Goal: Information Seeking & Learning: Learn about a topic

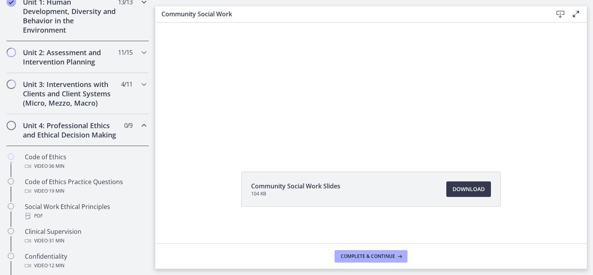
scroll to position [47, 0]
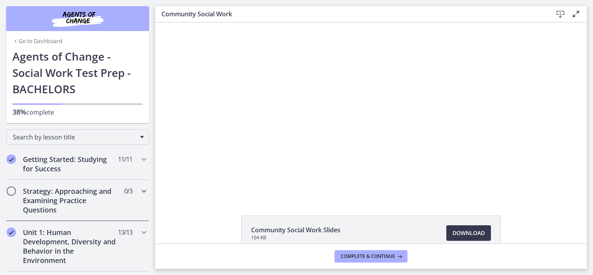
click at [90, 199] on h2 "Strategy: Approaching and Examining Practice Questions" at bounding box center [70, 200] width 95 height 28
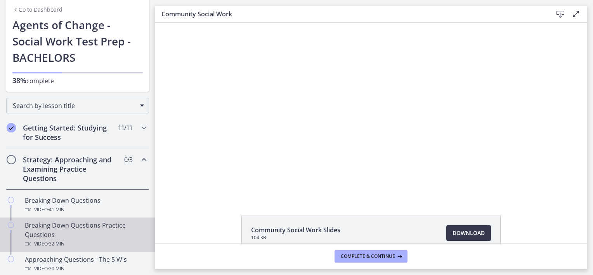
scroll to position [78, 0]
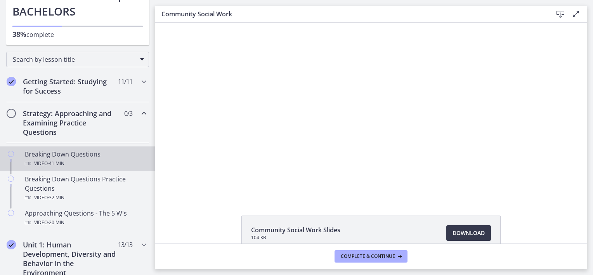
click at [67, 160] on div "Video · 41 min" at bounding box center [85, 163] width 121 height 9
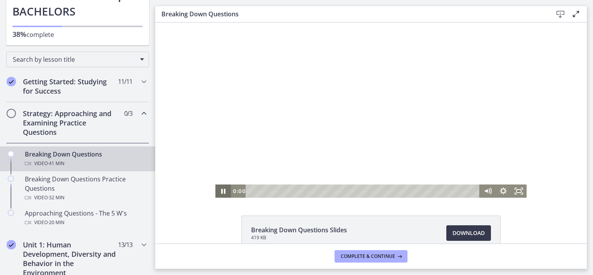
drag, startPoint x: 263, startPoint y: 191, endPoint x: 178, endPoint y: 197, distance: 84.7
click at [178, 197] on div "Click for sound @keyframes VOLUME_SMALL_WAVE_FLASH { 0% { opacity: 0; } 33% { o…" at bounding box center [370, 109] width 431 height 175
click at [513, 192] on icon "Fullscreen" at bounding box center [518, 191] width 19 height 16
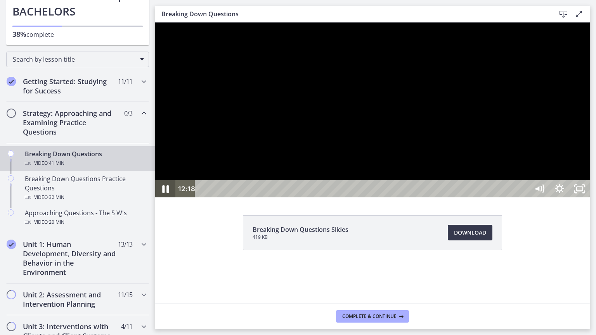
click at [161, 199] on icon "Pause" at bounding box center [165, 189] width 24 height 21
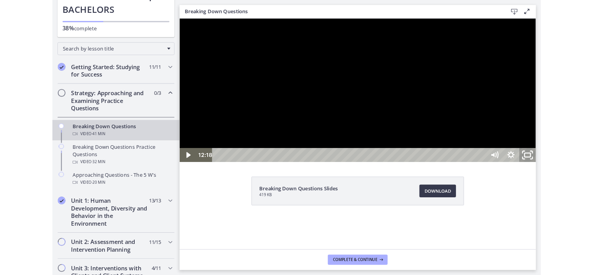
click at [592, 195] on icon "Unfullscreen" at bounding box center [603, 185] width 24 height 21
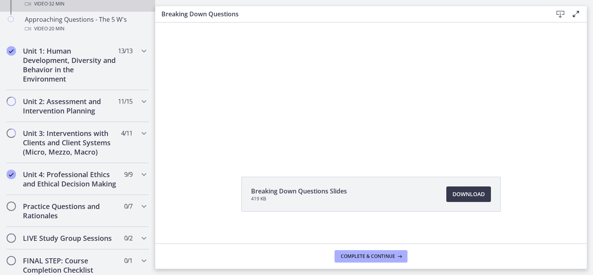
scroll to position [271, 0]
click at [139, 100] on icon "Chapters" at bounding box center [143, 100] width 9 height 9
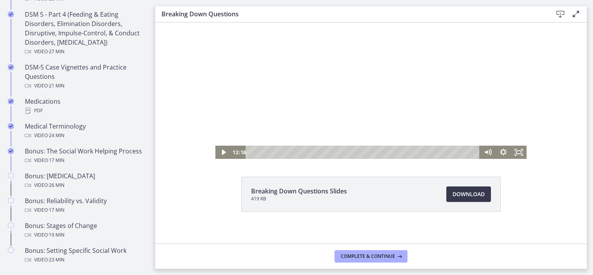
scroll to position [0, 0]
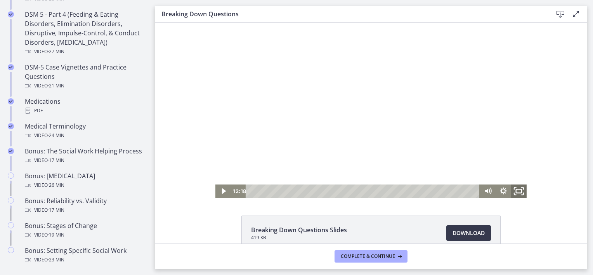
click at [512, 188] on icon "Fullscreen" at bounding box center [518, 191] width 19 height 16
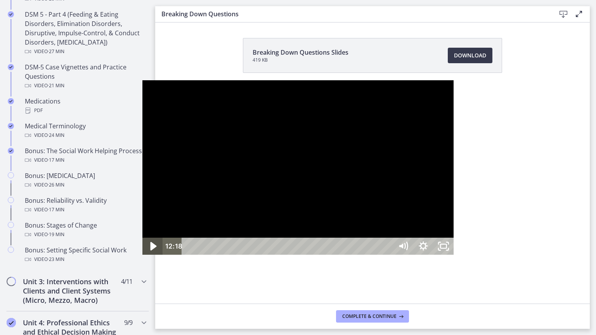
click at [141, 257] on icon "Play Video" at bounding box center [153, 246] width 24 height 21
click at [142, 255] on icon "Pause" at bounding box center [152, 246] width 20 height 17
click at [141, 257] on icon "Play Video" at bounding box center [153, 246] width 24 height 21
click at [142, 255] on icon "Pause" at bounding box center [152, 246] width 20 height 17
click at [141, 257] on icon "Play Video" at bounding box center [153, 246] width 24 height 21
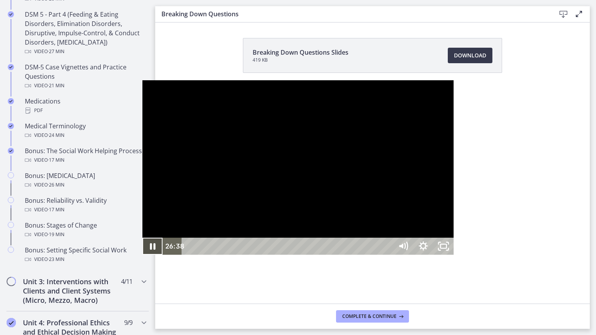
click at [142, 255] on icon "Pause" at bounding box center [152, 246] width 20 height 17
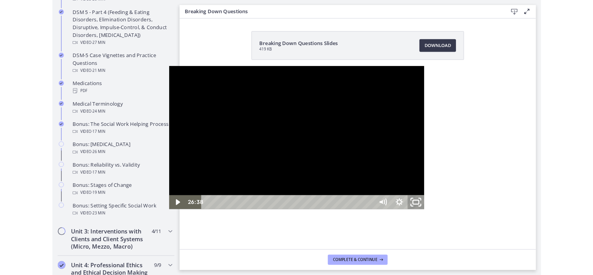
click at [507, 257] on icon "Unfullscreen" at bounding box center [495, 246] width 24 height 21
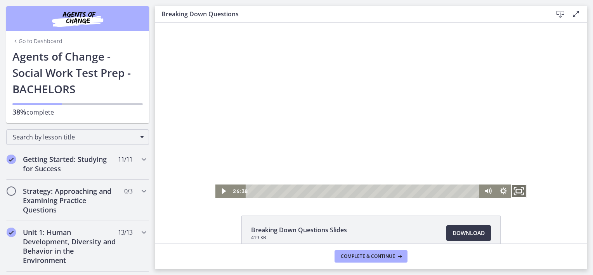
click at [516, 191] on rect "Fullscreen" at bounding box center [518, 191] width 5 height 4
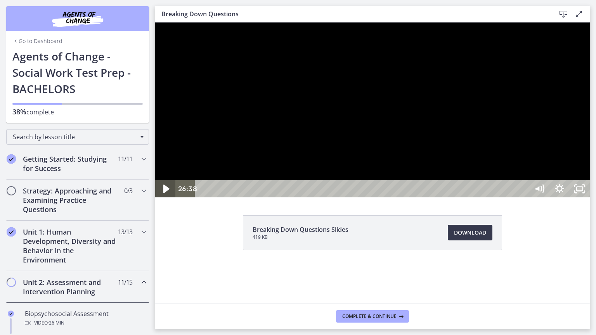
click at [162, 199] on icon "Play Video" at bounding box center [166, 189] width 24 height 21
click at [545, 26] on div at bounding box center [372, 109] width 434 height 175
click at [467, 184] on div at bounding box center [372, 109] width 434 height 175
click at [164, 193] on icon "Pause" at bounding box center [165, 189] width 7 height 8
click at [162, 197] on icon "Play Video" at bounding box center [166, 188] width 20 height 17
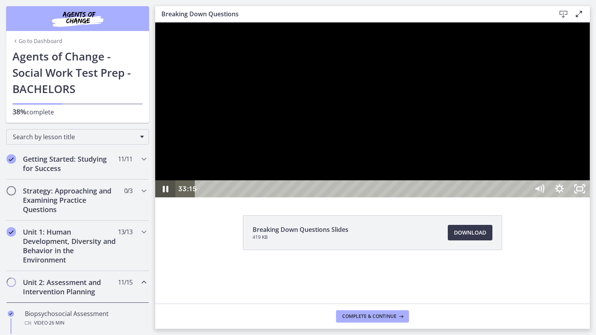
click at [170, 197] on icon "Pause" at bounding box center [165, 188] width 20 height 17
click at [172, 197] on icon "Play Video" at bounding box center [166, 188] width 20 height 17
click at [170, 197] on icon "Pause" at bounding box center [165, 188] width 20 height 17
click at [590, 197] on icon "Unfullscreen" at bounding box center [579, 188] width 20 height 17
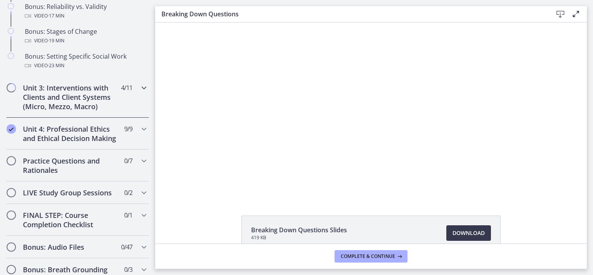
scroll to position [737, 0]
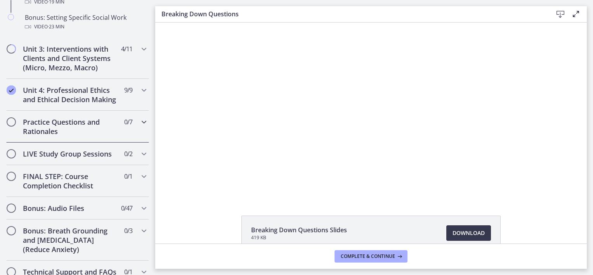
click at [64, 136] on h2 "Practice Questions and Rationales" at bounding box center [70, 126] width 95 height 19
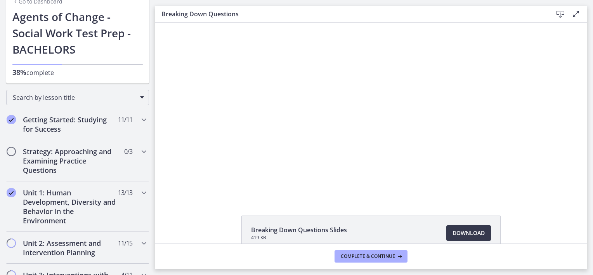
scroll to position [0, 0]
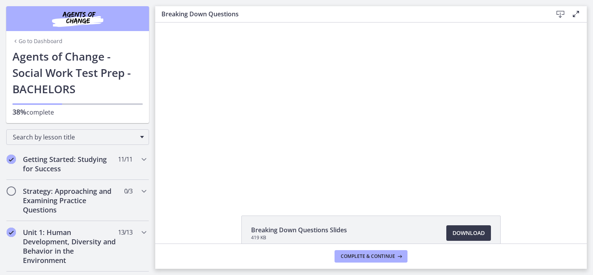
drag, startPoint x: 40, startPoint y: 39, endPoint x: 40, endPoint y: 35, distance: 4.3
click at [40, 39] on link "Go to Dashboard" at bounding box center [37, 41] width 50 height 8
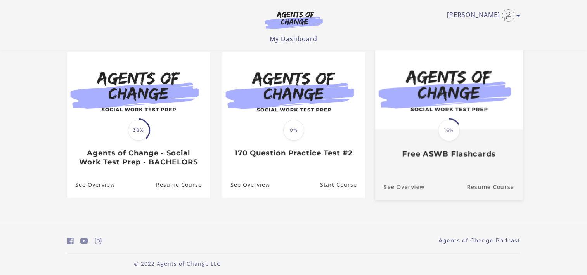
scroll to position [73, 0]
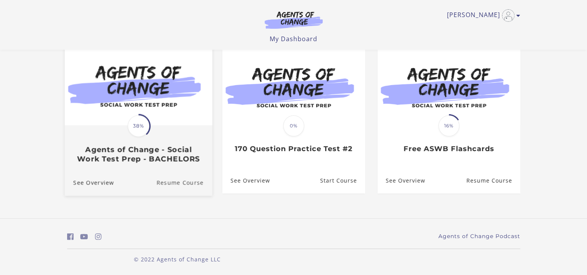
click at [184, 182] on link "Resume Course" at bounding box center [184, 182] width 56 height 26
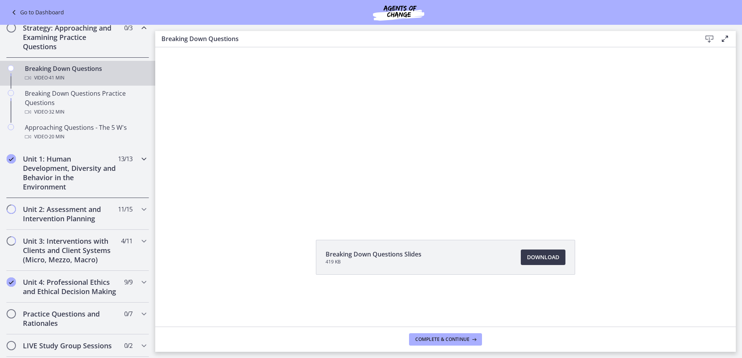
scroll to position [155, 0]
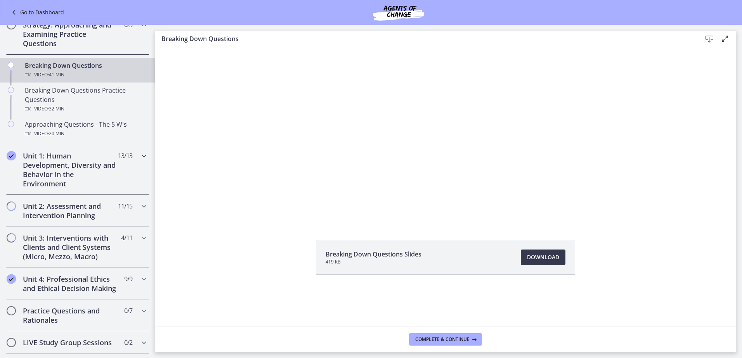
click at [139, 154] on icon "Chapters" at bounding box center [143, 155] width 9 height 9
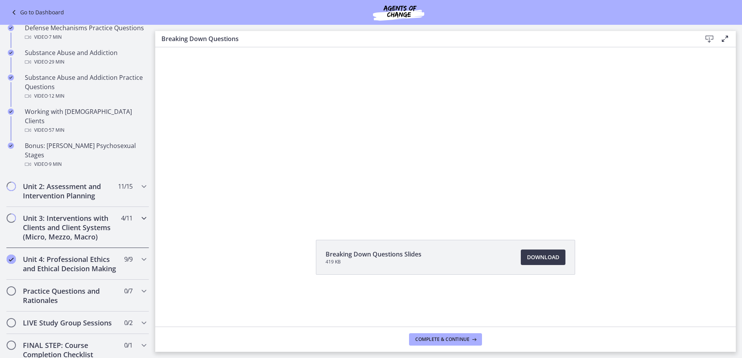
scroll to position [504, 0]
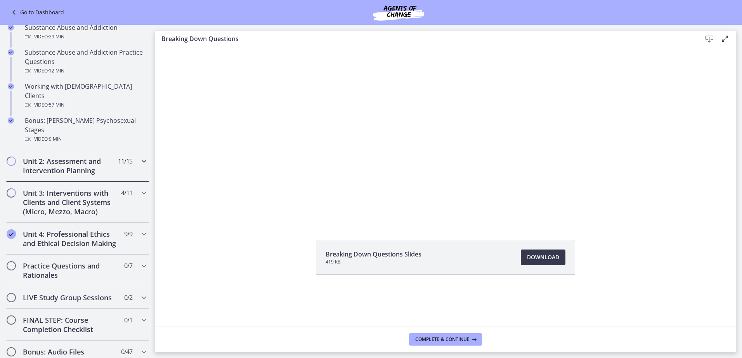
click at [116, 155] on div "Unit 2: Assessment and Intervention Planning 11 / 15 Completed" at bounding box center [77, 166] width 143 height 32
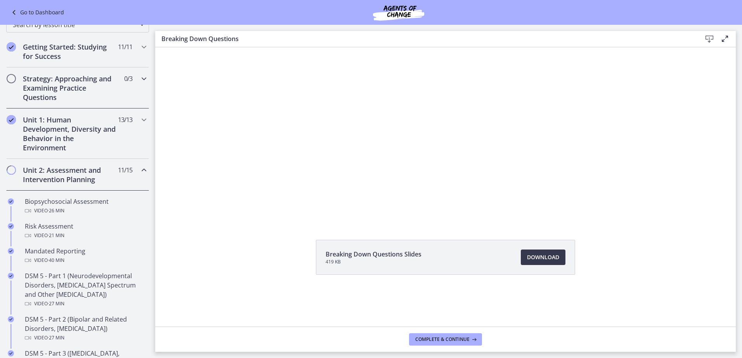
scroll to position [78, 0]
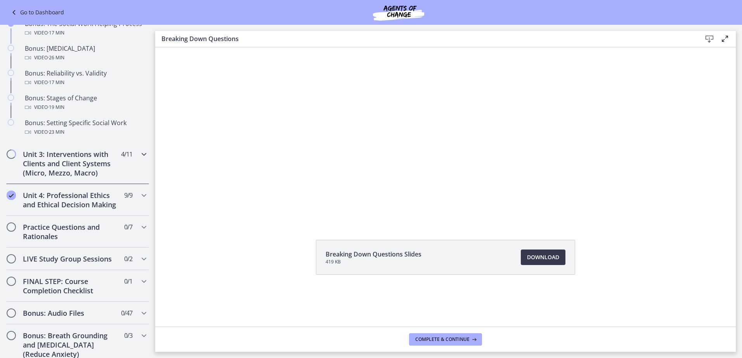
click at [121, 169] on div "Unit 3: Interventions with Clients and Client Systems (Micro, Mezzo, Macro) 4 /…" at bounding box center [77, 163] width 143 height 41
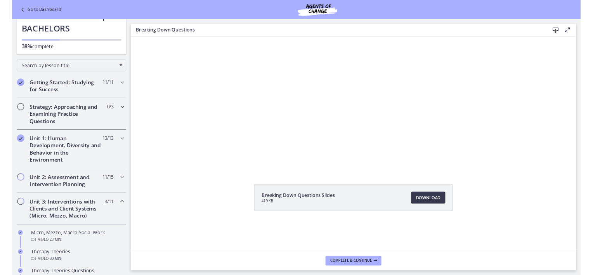
scroll to position [0, 0]
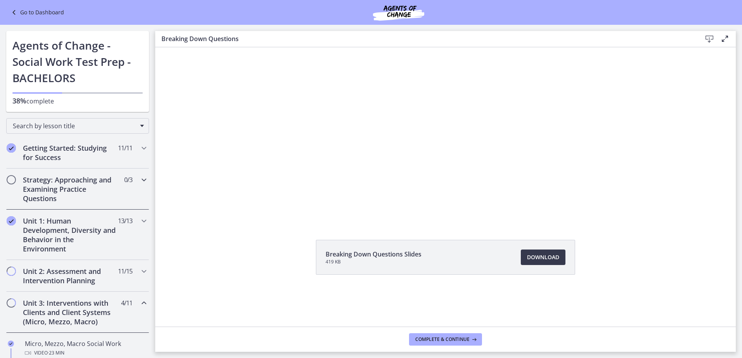
click at [110, 191] on h2 "Strategy: Approaching and Examining Practice Questions" at bounding box center [70, 189] width 95 height 28
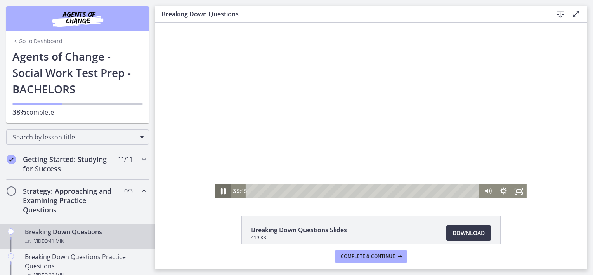
click at [222, 190] on icon "Pause" at bounding box center [223, 191] width 5 height 6
click at [221, 191] on icon "Play Video" at bounding box center [223, 191] width 5 height 7
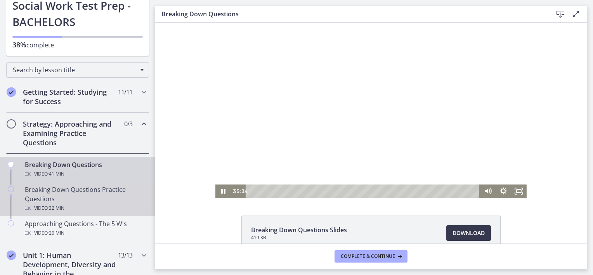
scroll to position [78, 0]
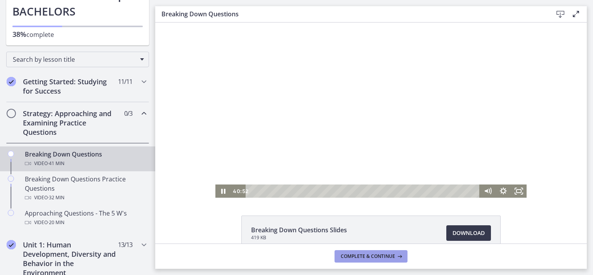
click at [375, 259] on button "Complete & continue" at bounding box center [370, 256] width 73 height 12
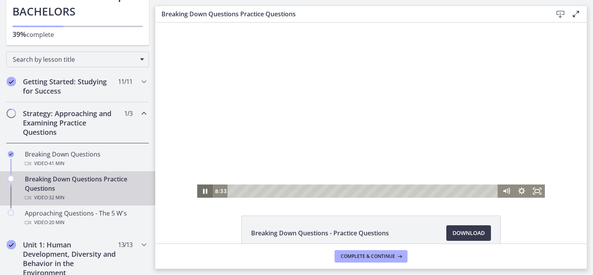
click at [203, 193] on icon "Pause" at bounding box center [205, 190] width 4 height 5
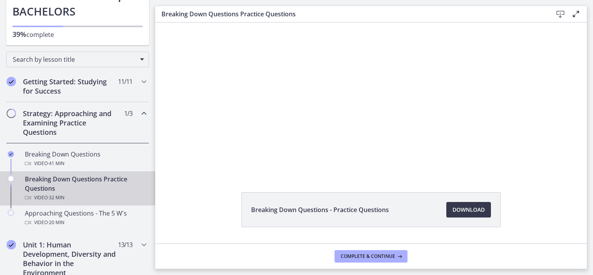
scroll to position [44, 0]
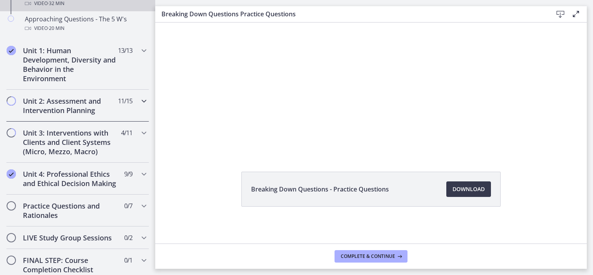
click at [67, 102] on h2 "Unit 2: Assessment and Intervention Planning" at bounding box center [70, 105] width 95 height 19
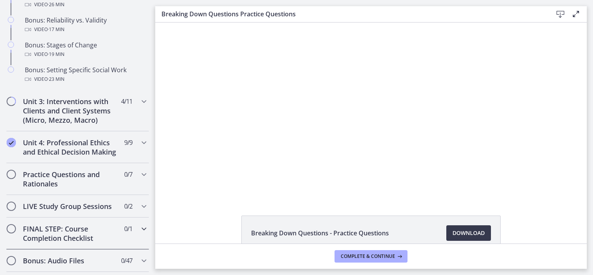
scroll to position [773, 0]
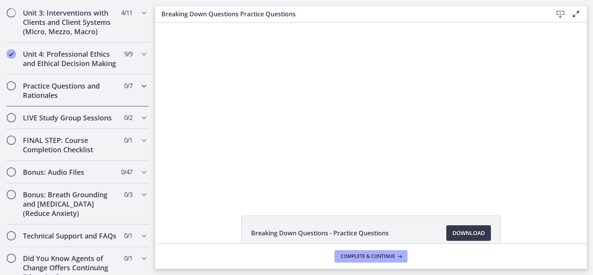
click at [48, 100] on h2 "Practice Questions and Rationales" at bounding box center [70, 90] width 95 height 19
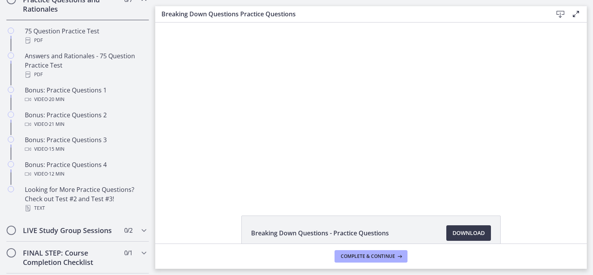
scroll to position [365, 0]
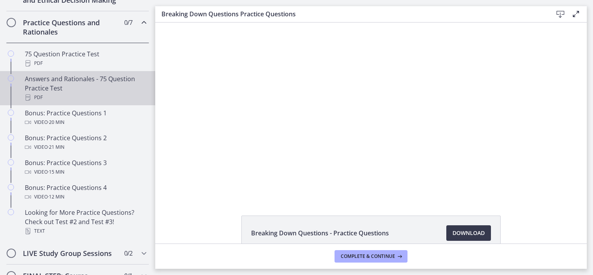
click at [76, 102] on div "PDF" at bounding box center [85, 97] width 121 height 9
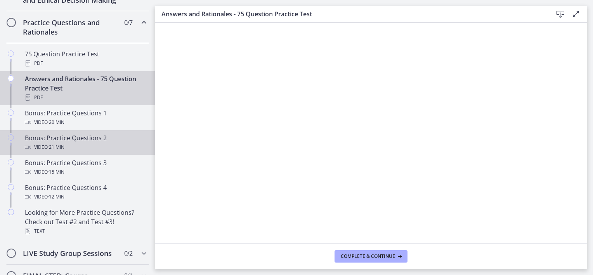
scroll to position [326, 0]
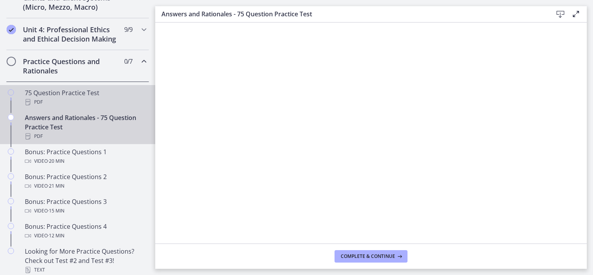
click at [52, 107] on div "PDF" at bounding box center [85, 101] width 121 height 9
click at [64, 140] on div "PDF" at bounding box center [85, 135] width 121 height 9
click at [52, 102] on div "75 Question Practice Test PDF" at bounding box center [85, 97] width 121 height 19
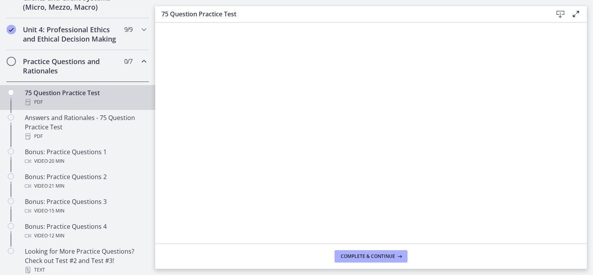
click at [561, 14] on icon at bounding box center [559, 14] width 9 height 9
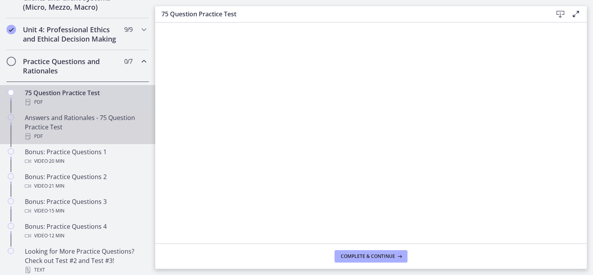
click at [51, 126] on div "Answers and Rationales - 75 Question Practice Test PDF" at bounding box center [85, 127] width 121 height 28
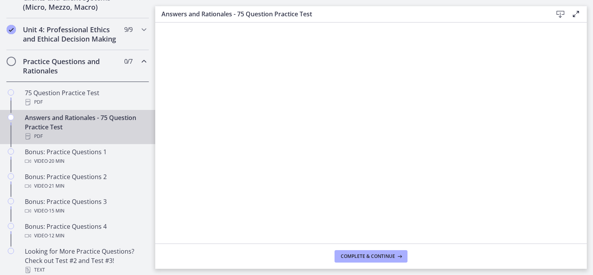
click at [559, 16] on icon at bounding box center [559, 14] width 9 height 9
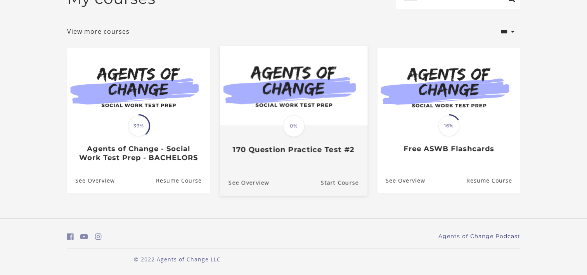
click at [253, 138] on div "Translation missing: en.liquid.partials.dashboard_course_card.progress_descript…" at bounding box center [293, 140] width 147 height 28
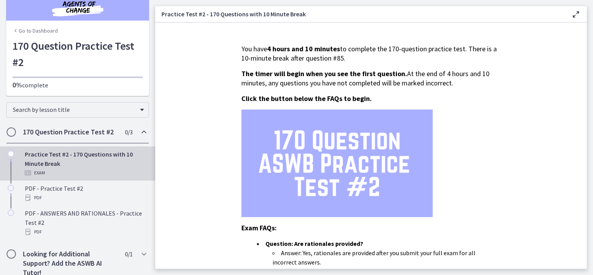
scroll to position [19, 0]
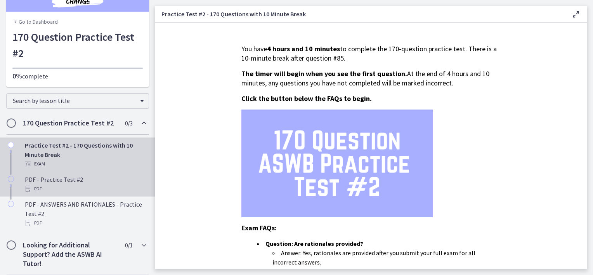
click at [79, 187] on div "PDF" at bounding box center [85, 188] width 121 height 9
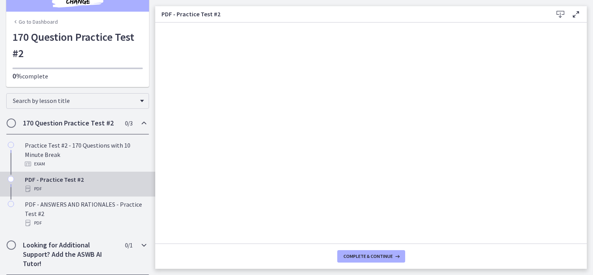
click at [67, 253] on h2 "Looking for Additional Support? Add the ASWB AI Tutor!" at bounding box center [70, 254] width 95 height 28
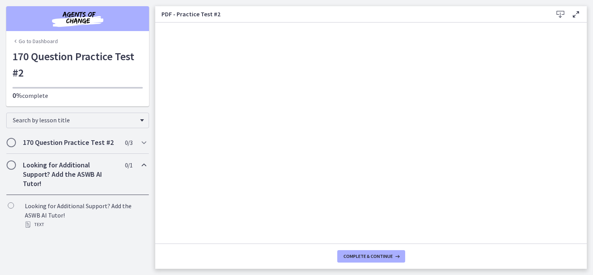
click at [91, 18] on img "Chapters" at bounding box center [77, 18] width 93 height 19
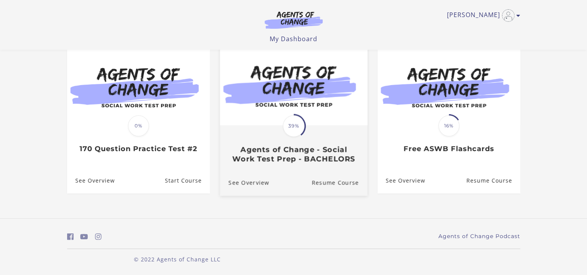
click at [329, 102] on img at bounding box center [293, 86] width 147 height 80
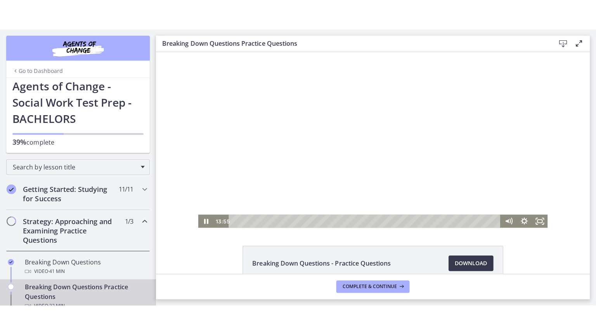
scroll to position [39, 0]
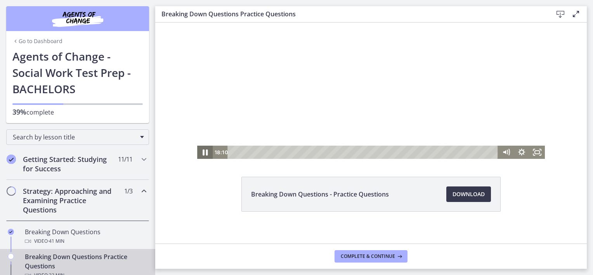
click at [201, 152] on icon "Pause" at bounding box center [204, 152] width 19 height 16
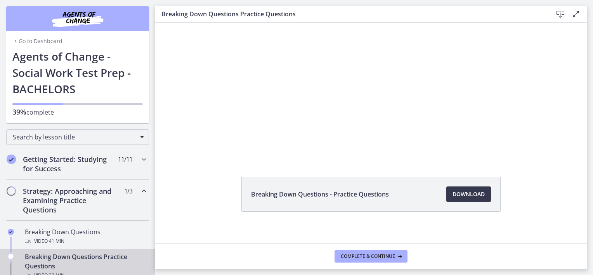
click at [185, 222] on div "Breaking Down Questions - Practice Questions Download Opens in a new window" at bounding box center [370, 212] width 431 height 72
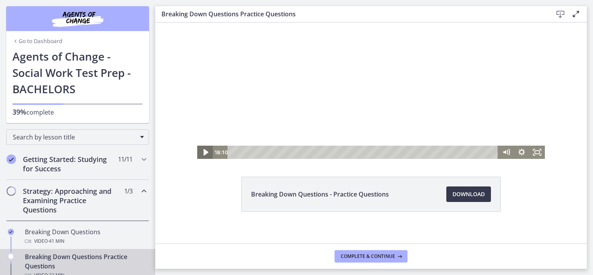
click at [205, 153] on icon "Play Video" at bounding box center [205, 152] width 19 height 16
click at [533, 155] on icon "Fullscreen" at bounding box center [536, 152] width 19 height 16
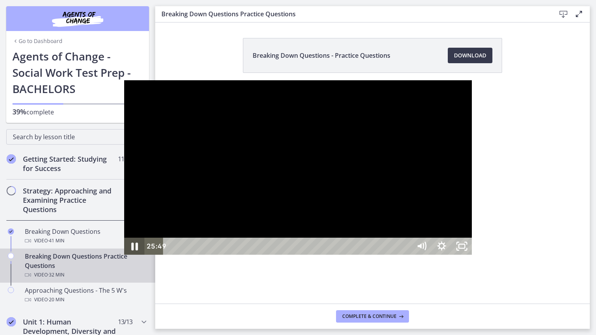
click at [122, 257] on icon "Pause" at bounding box center [134, 246] width 24 height 21
click at [125, 255] on icon "Play Video" at bounding box center [135, 246] width 20 height 17
click at [474, 257] on icon "Unfullscreen" at bounding box center [462, 246] width 24 height 21
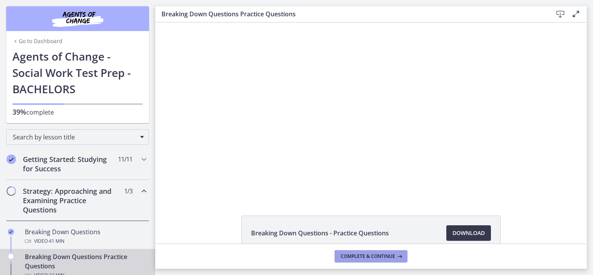
click at [371, 256] on span "Complete & continue" at bounding box center [368, 256] width 54 height 6
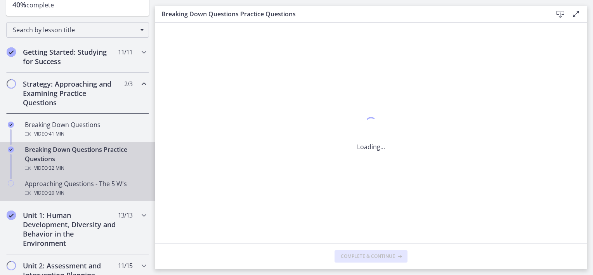
scroll to position [116, 0]
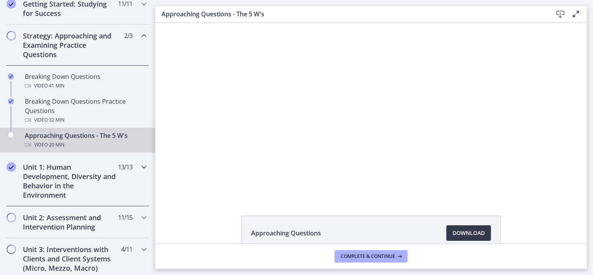
scroll to position [233, 0]
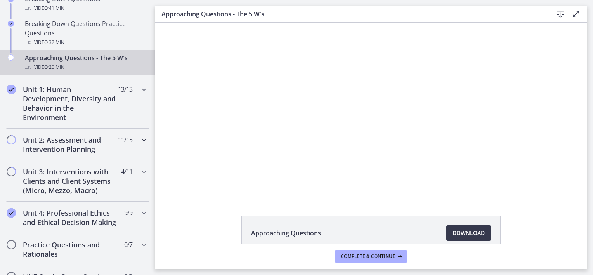
click at [58, 152] on h2 "Unit 2: Assessment and Intervention Planning" at bounding box center [70, 144] width 95 height 19
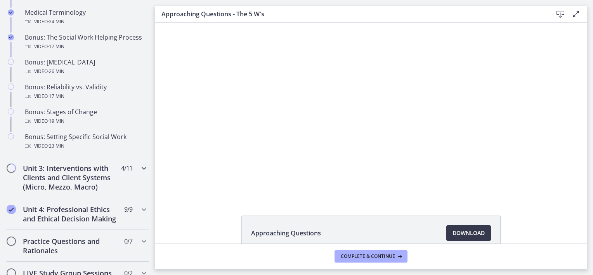
click at [76, 190] on h2 "Unit 3: Interventions with Clients and Client Systems (Micro, Mezzo, Macro)" at bounding box center [70, 177] width 95 height 28
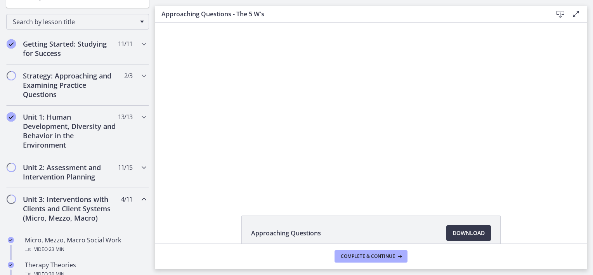
scroll to position [0, 0]
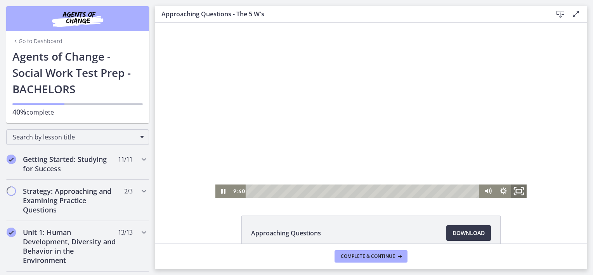
drag, startPoint x: 517, startPoint y: 190, endPoint x: 669, endPoint y: 253, distance: 164.8
click at [516, 190] on icon "Fullscreen" at bounding box center [518, 191] width 19 height 16
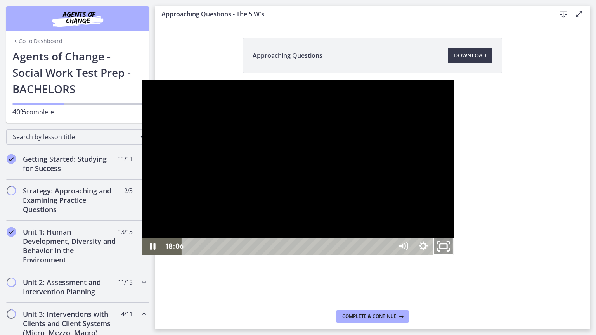
click at [455, 257] on icon "Unfullscreen" at bounding box center [443, 246] width 24 height 21
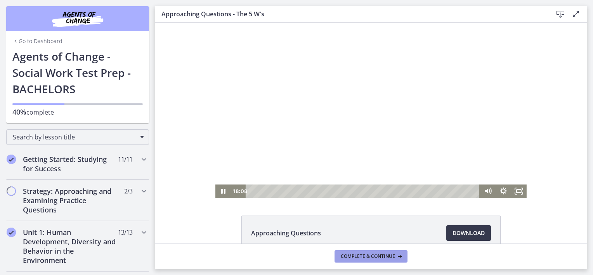
click at [379, 255] on span "Complete & continue" at bounding box center [368, 256] width 54 height 6
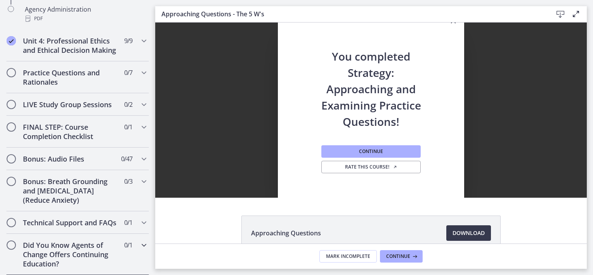
scroll to position [629, 0]
click at [59, 222] on h2 "Technical Support and FAQs" at bounding box center [70, 222] width 95 height 9
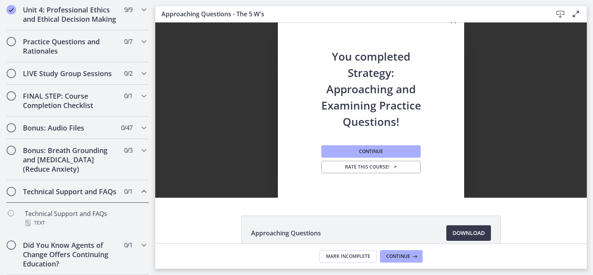
scroll to position [344, 0]
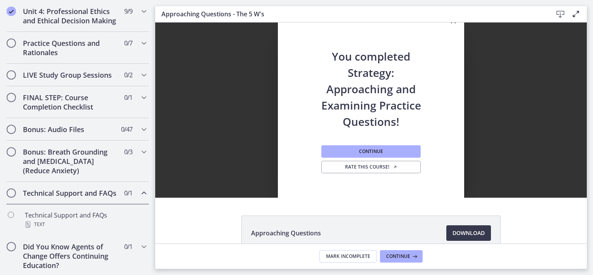
click at [10, 197] on span "Chapters" at bounding box center [11, 193] width 8 height 8
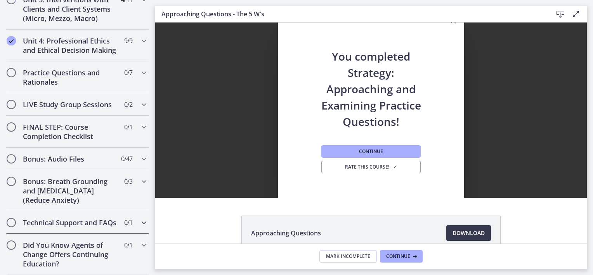
click at [9, 218] on span "Chapters" at bounding box center [11, 222] width 9 height 9
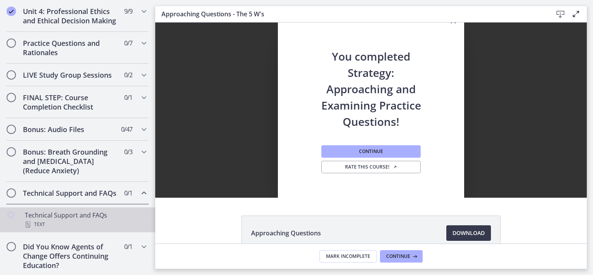
click at [19, 232] on link "Technical Support and FAQs Text" at bounding box center [77, 219] width 155 height 25
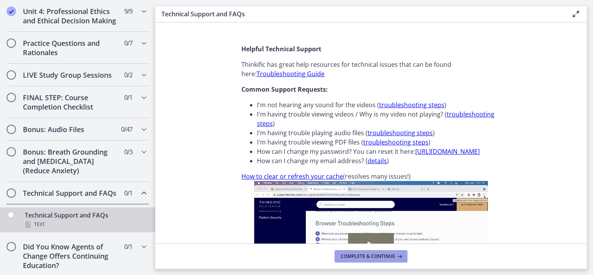
click at [362, 256] on span "Complete & continue" at bounding box center [368, 256] width 54 height 6
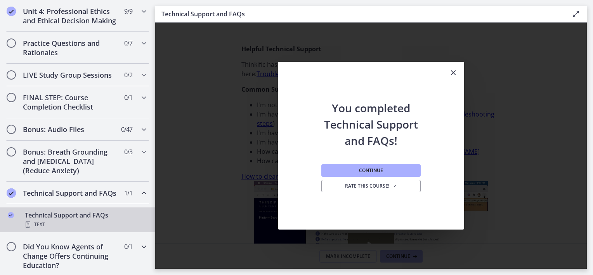
scroll to position [362, 0]
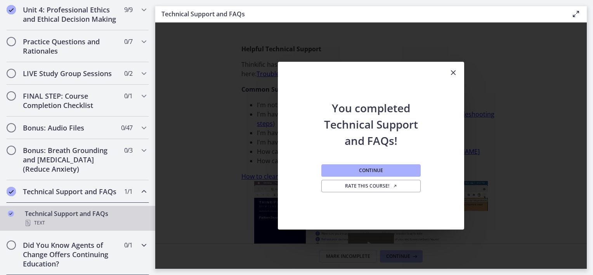
click at [59, 251] on h2 "Did You Know Agents of Change Offers Continuing Education?" at bounding box center [70, 254] width 95 height 28
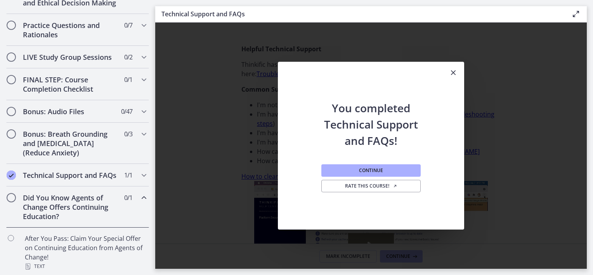
click at [78, 216] on h2 "Did You Know Agents of Change Offers Continuing Education?" at bounding box center [70, 207] width 95 height 28
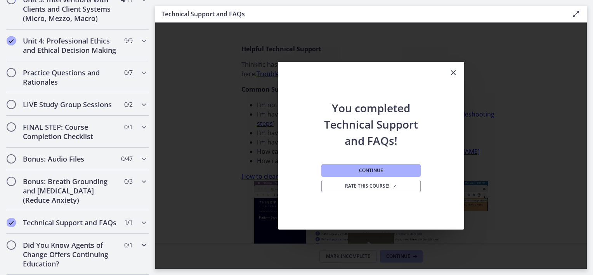
click at [139, 242] on icon "Chapters" at bounding box center [143, 244] width 9 height 9
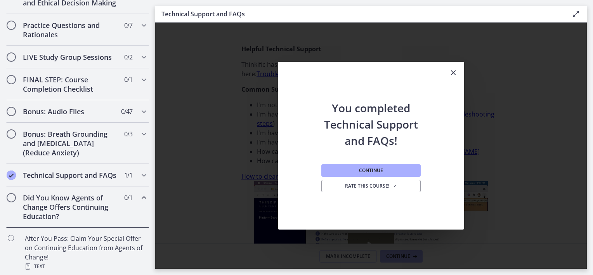
click at [140, 208] on div "Did You Know Agents of Change Offers Continuing Education? 0 / 1 Completed" at bounding box center [77, 206] width 143 height 41
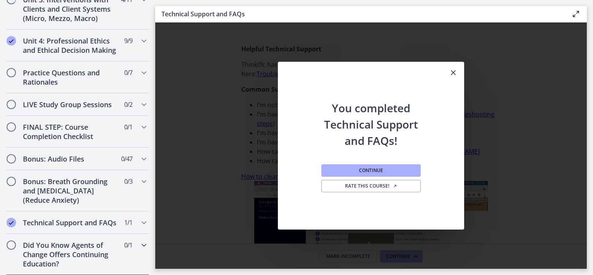
click at [140, 242] on icon "Chapters" at bounding box center [143, 244] width 9 height 9
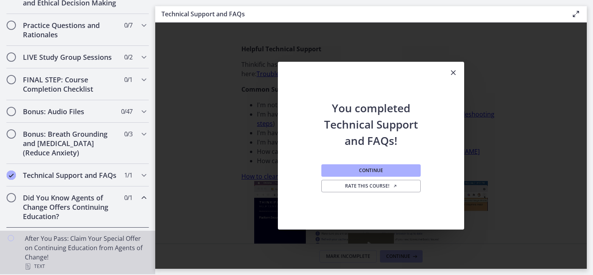
scroll to position [362, 0]
click at [93, 257] on div "After You Pass: Claim Your Special Offer on Continuing Education from Agents of…" at bounding box center [85, 251] width 121 height 37
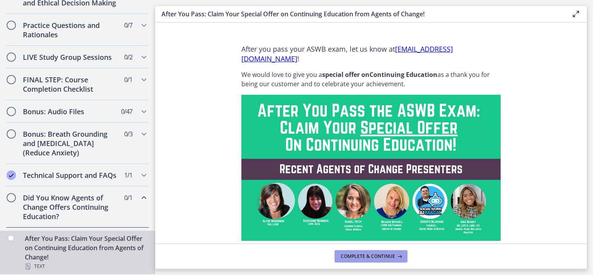
click at [361, 256] on span "Complete & continue" at bounding box center [368, 256] width 54 height 6
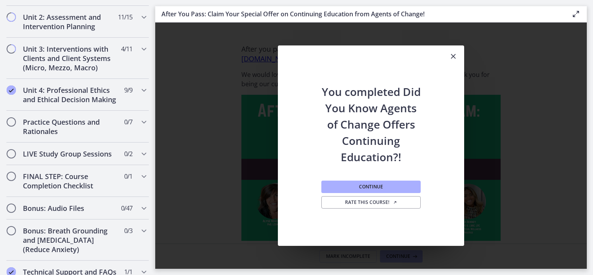
scroll to position [264, 0]
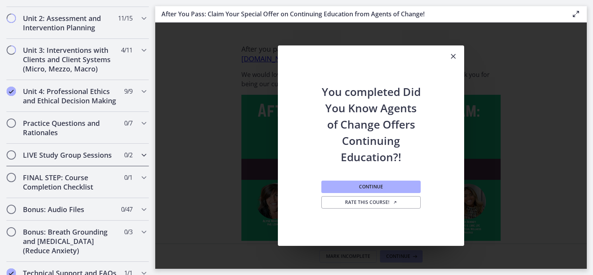
click at [105, 159] on h2 "LIVE Study Group Sessions" at bounding box center [70, 154] width 95 height 9
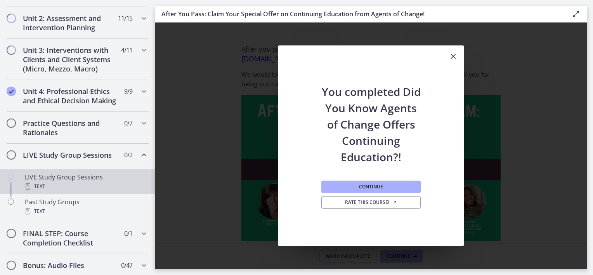
click at [66, 188] on div "LIVE Study Group Sessions Text" at bounding box center [85, 181] width 121 height 19
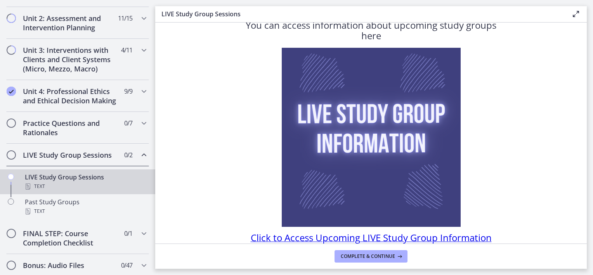
scroll to position [61, 0]
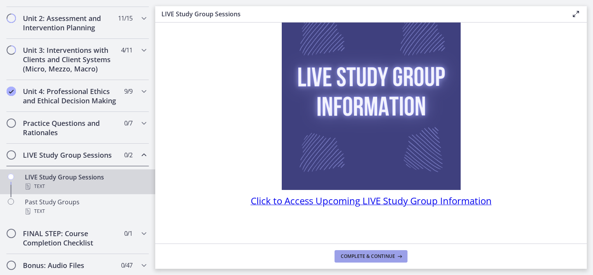
click at [349, 258] on span "Complete & continue" at bounding box center [368, 256] width 54 height 6
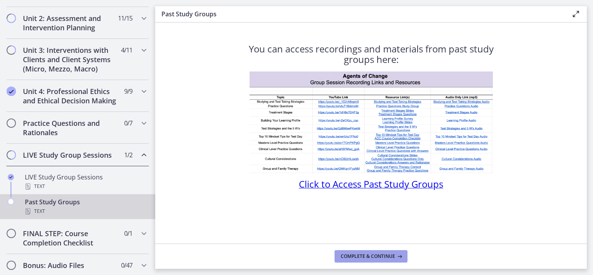
click at [355, 260] on button "Complete & continue" at bounding box center [370, 256] width 73 height 12
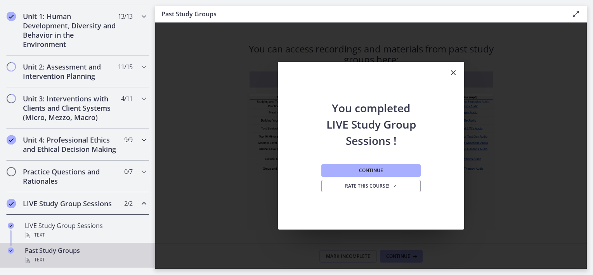
scroll to position [233, 0]
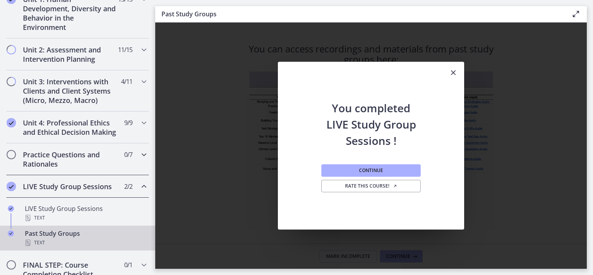
click at [100, 168] on h2 "Practice Questions and Rationales" at bounding box center [70, 159] width 95 height 19
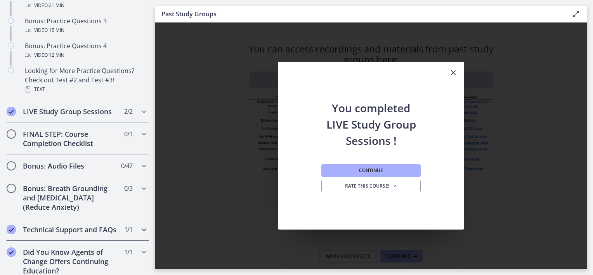
scroll to position [529, 0]
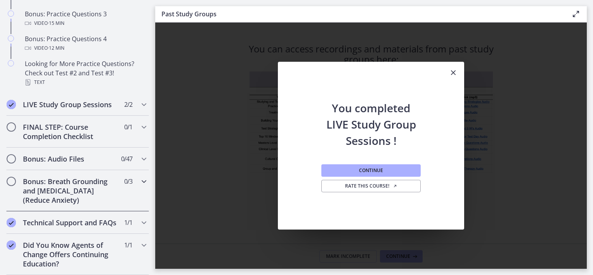
click at [80, 177] on h2 "Bonus: Breath Grounding and [MEDICAL_DATA] (Reduce Anxiety)" at bounding box center [70, 190] width 95 height 28
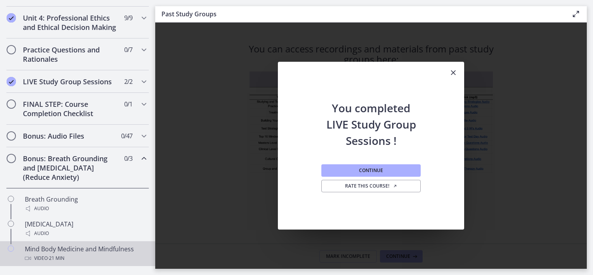
scroll to position [334, 0]
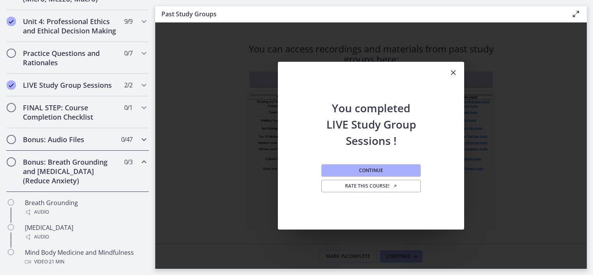
click at [76, 142] on h2 "Bonus: Audio Files" at bounding box center [70, 139] width 95 height 9
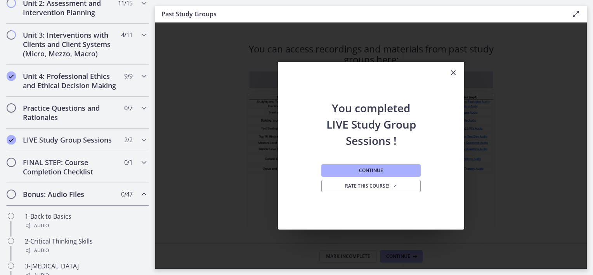
scroll to position [261, 0]
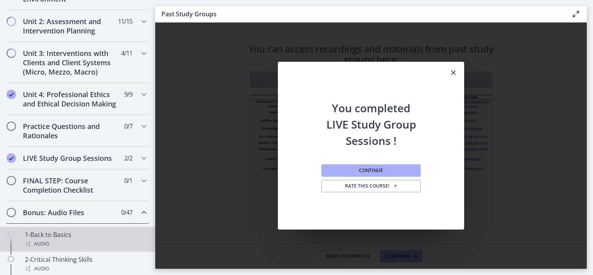
click at [57, 238] on div "1-Back to Basics Audio" at bounding box center [85, 239] width 121 height 19
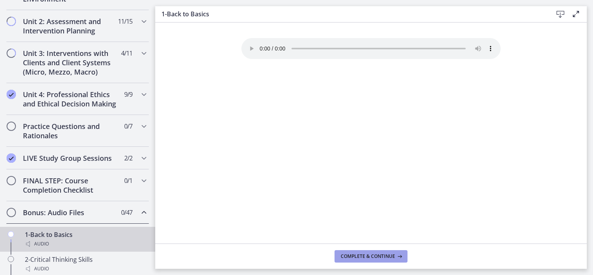
click at [352, 255] on span "Complete & continue" at bounding box center [368, 256] width 54 height 6
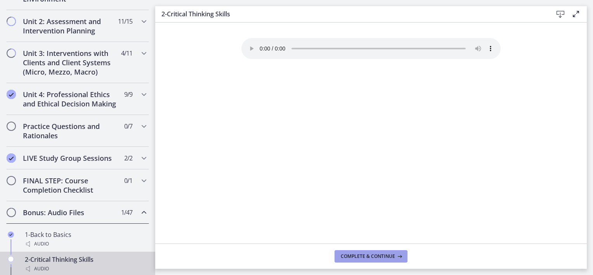
click at [352, 256] on span "Complete & continue" at bounding box center [368, 256] width 54 height 6
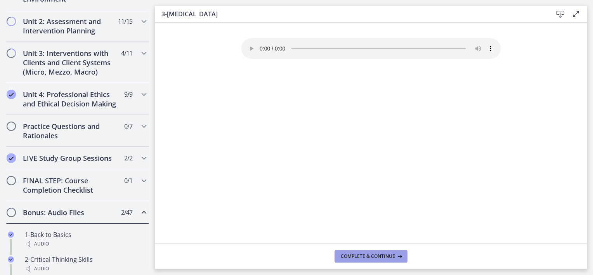
click at [352, 256] on span "Complete & continue" at bounding box center [368, 256] width 54 height 6
click at [351, 256] on span "Complete & continue" at bounding box center [368, 256] width 54 height 6
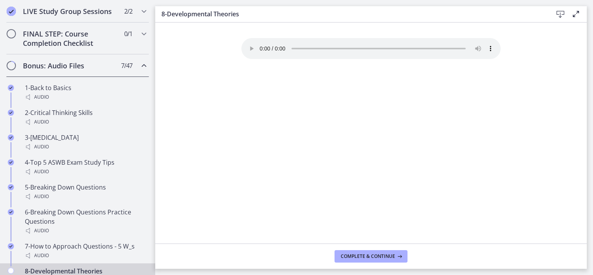
scroll to position [416, 0]
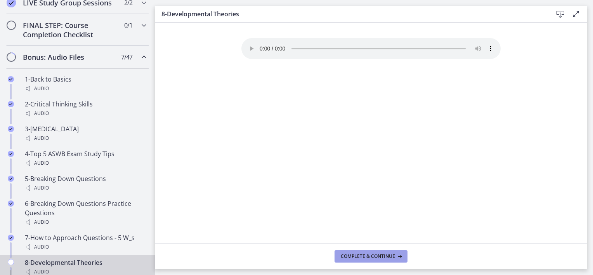
click at [375, 258] on span "Complete & continue" at bounding box center [368, 256] width 54 height 6
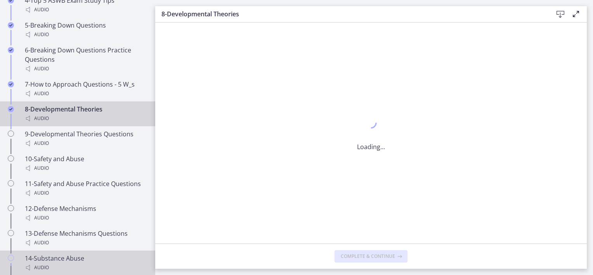
scroll to position [610, 0]
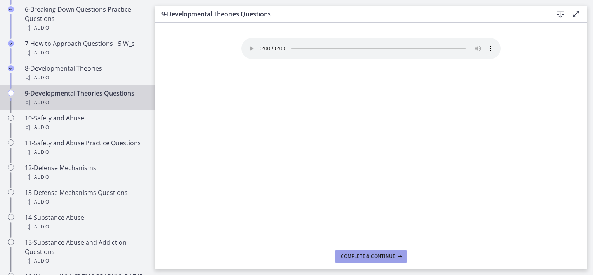
click at [357, 257] on span "Complete & continue" at bounding box center [368, 256] width 54 height 6
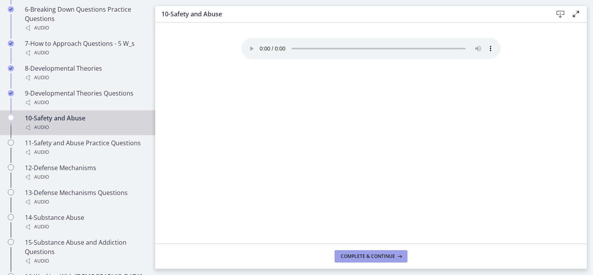
click at [357, 257] on span "Complete & continue" at bounding box center [368, 256] width 54 height 6
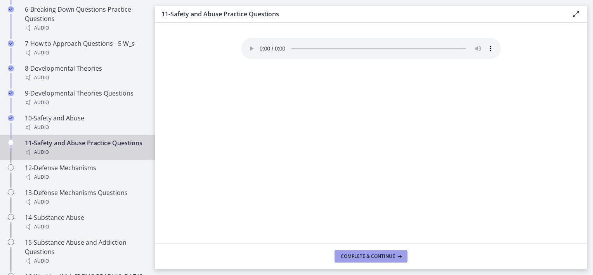
click at [357, 257] on span "Complete & continue" at bounding box center [368, 256] width 54 height 6
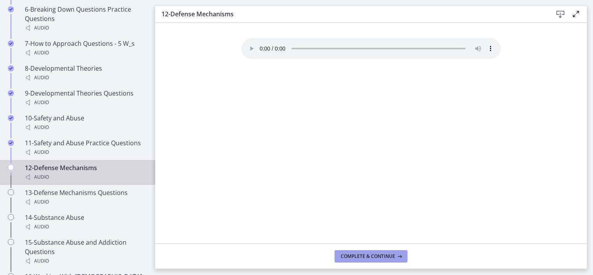
click at [357, 257] on span "Complete & continue" at bounding box center [368, 256] width 54 height 6
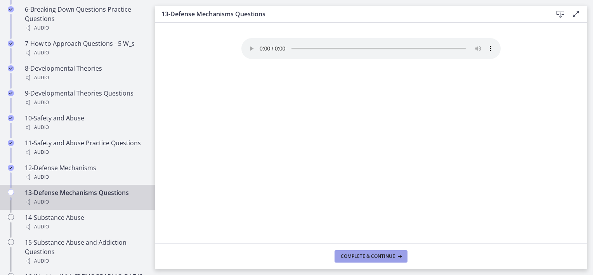
click at [357, 257] on span "Complete & continue" at bounding box center [368, 256] width 54 height 6
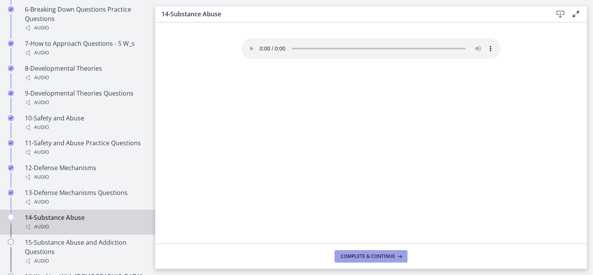
click at [357, 257] on span "Complete & continue" at bounding box center [368, 256] width 54 height 6
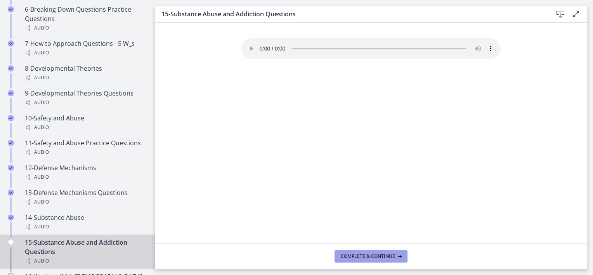
click at [357, 257] on span "Complete & continue" at bounding box center [368, 256] width 54 height 6
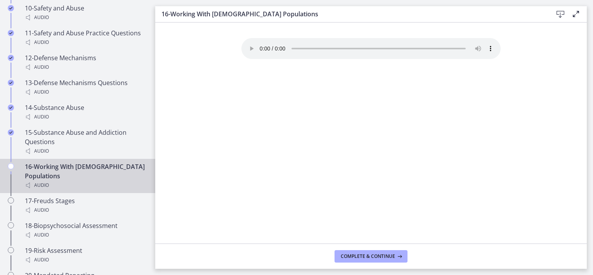
scroll to position [804, 0]
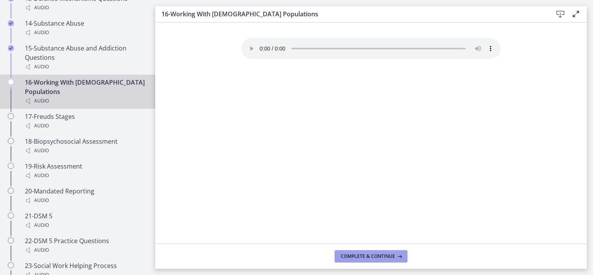
click at [354, 255] on span "Complete & continue" at bounding box center [368, 256] width 54 height 6
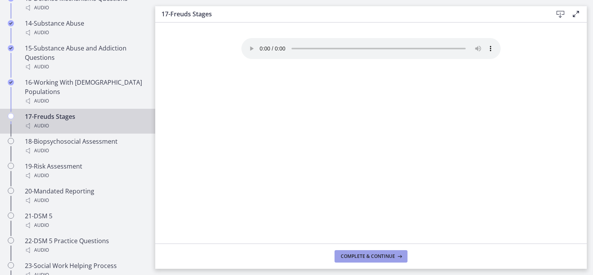
click at [354, 255] on span "Complete & continue" at bounding box center [368, 256] width 54 height 6
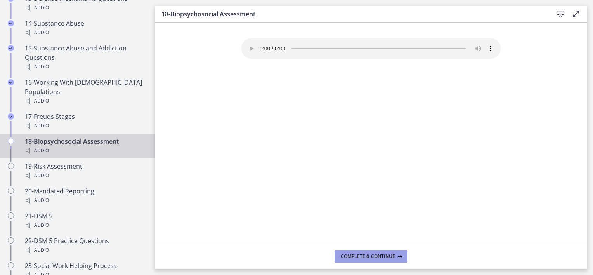
click at [354, 255] on span "Complete & continue" at bounding box center [368, 256] width 54 height 6
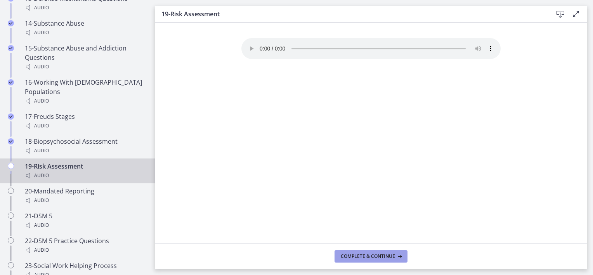
click at [354, 255] on span "Complete & continue" at bounding box center [368, 256] width 54 height 6
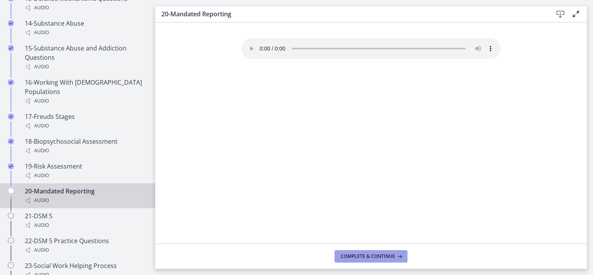
click at [354, 255] on span "Complete & continue" at bounding box center [368, 256] width 54 height 6
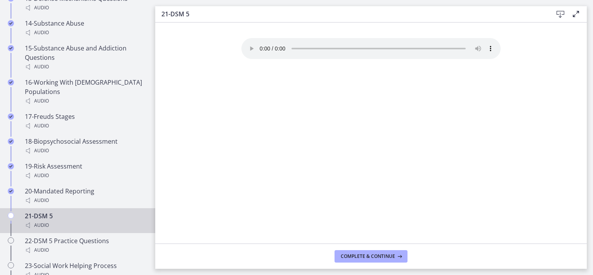
click at [354, 255] on span "Complete & continue" at bounding box center [368, 256] width 54 height 6
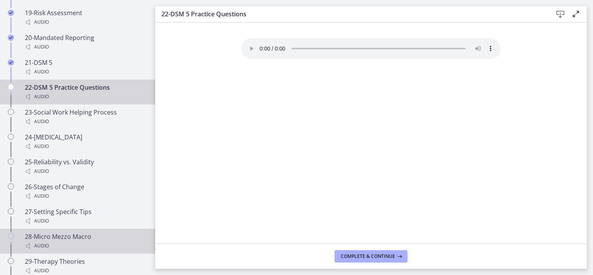
scroll to position [959, 0]
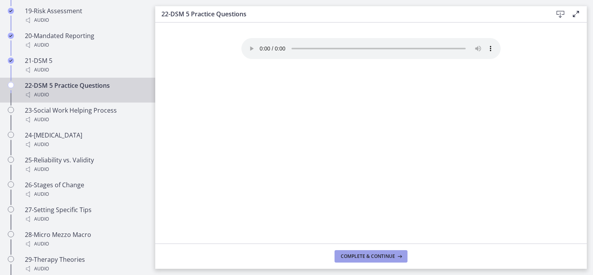
click at [358, 256] on span "Complete & continue" at bounding box center [368, 256] width 54 height 6
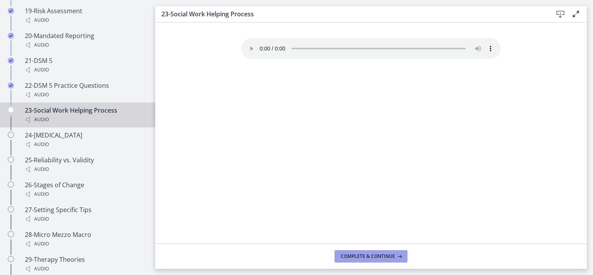
click at [358, 256] on span "Complete & continue" at bounding box center [368, 256] width 54 height 6
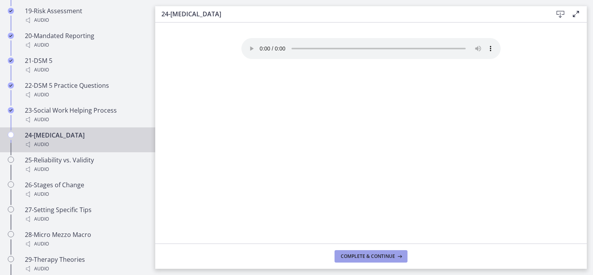
click at [358, 256] on span "Complete & continue" at bounding box center [368, 256] width 54 height 6
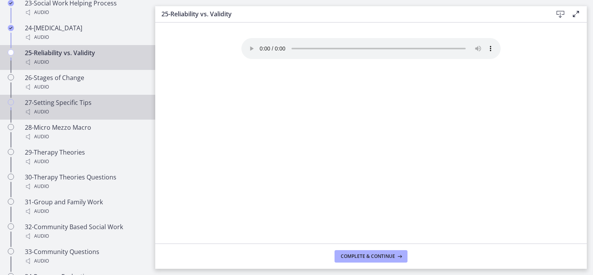
scroll to position [1114, 0]
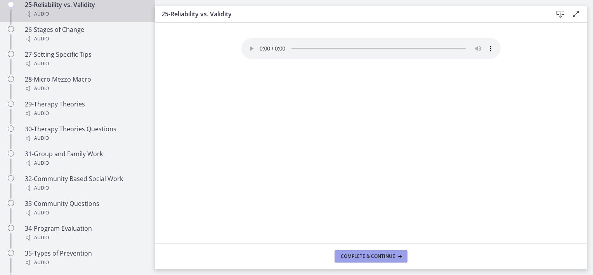
click at [358, 255] on span "Complete & continue" at bounding box center [368, 256] width 54 height 6
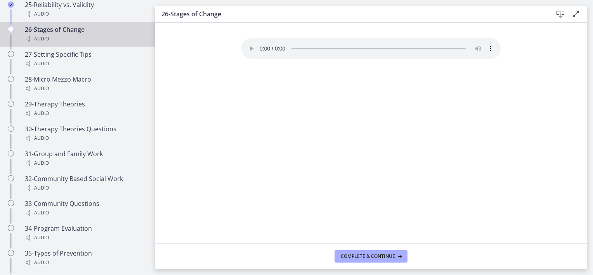
click at [358, 254] on span "Complete & continue" at bounding box center [368, 256] width 54 height 6
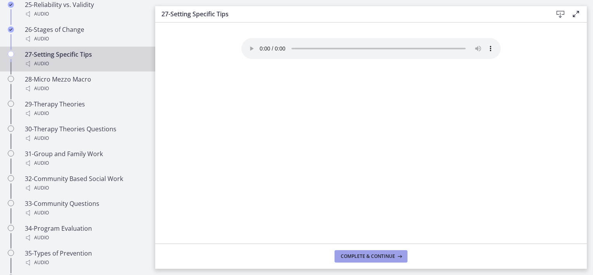
click at [358, 260] on button "Complete & continue" at bounding box center [370, 256] width 73 height 12
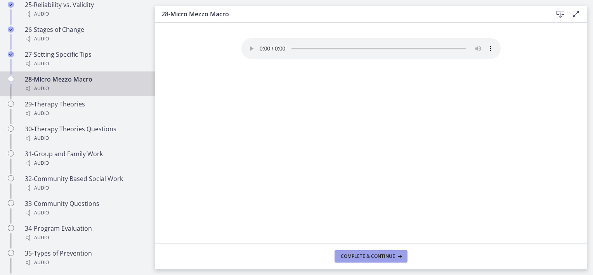
click at [358, 259] on button "Complete & continue" at bounding box center [370, 256] width 73 height 12
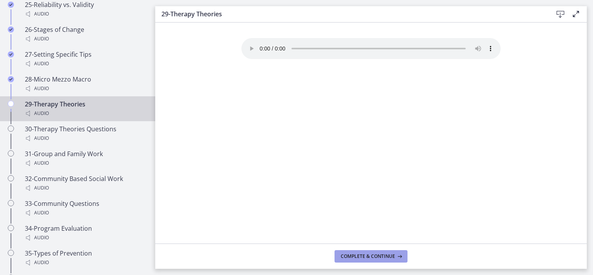
click at [357, 259] on button "Complete & continue" at bounding box center [370, 256] width 73 height 12
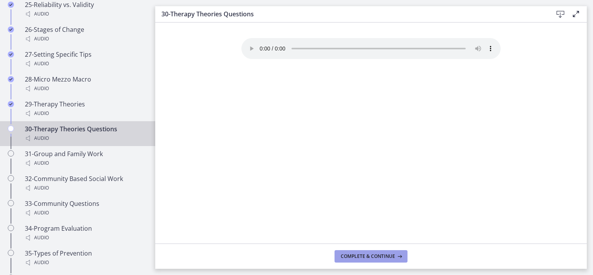
click at [356, 256] on span "Complete & continue" at bounding box center [368, 256] width 54 height 6
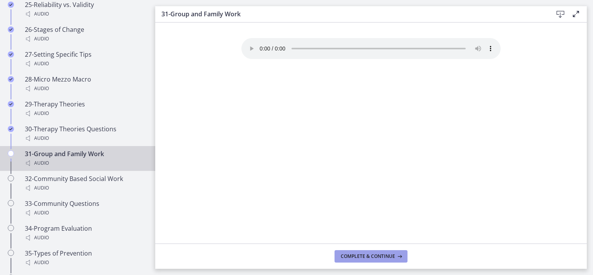
click at [351, 253] on span "Complete & continue" at bounding box center [368, 256] width 54 height 6
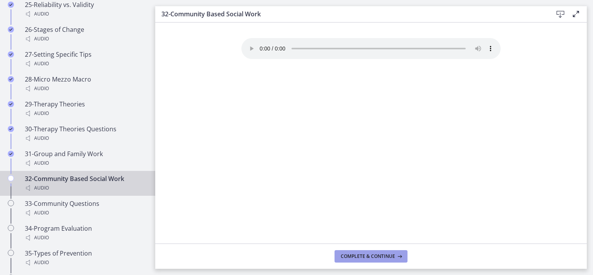
click at [354, 259] on span "Complete & continue" at bounding box center [368, 256] width 54 height 6
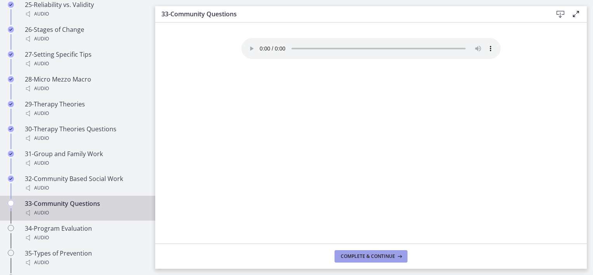
click at [354, 259] on span "Complete & continue" at bounding box center [368, 256] width 54 height 6
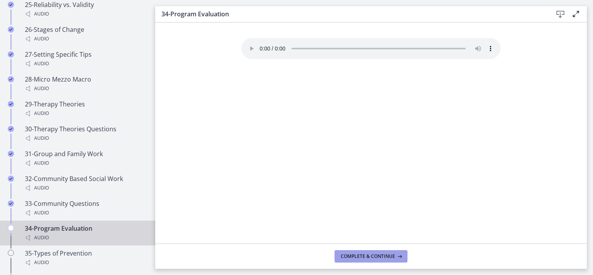
click at [354, 258] on span "Complete & continue" at bounding box center [368, 256] width 54 height 6
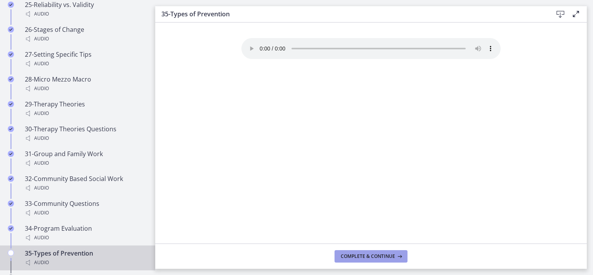
click at [354, 258] on span "Complete & continue" at bounding box center [368, 256] width 54 height 6
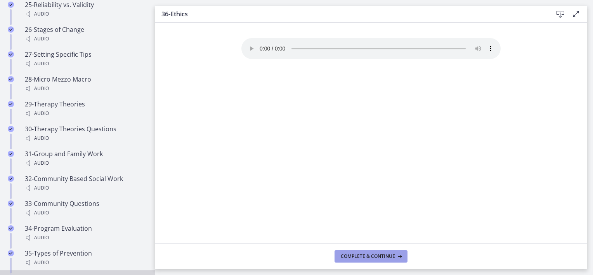
click at [354, 258] on span "Complete & continue" at bounding box center [368, 256] width 54 height 6
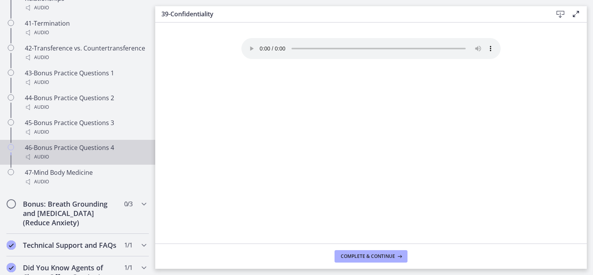
scroll to position [1463, 0]
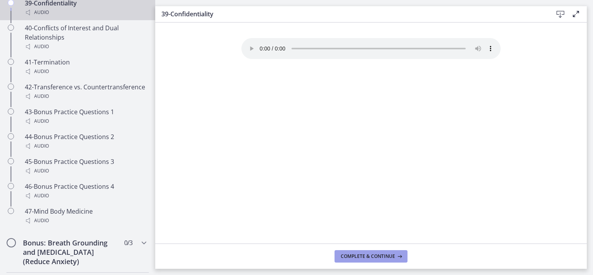
click at [346, 257] on span "Complete & continue" at bounding box center [368, 256] width 54 height 6
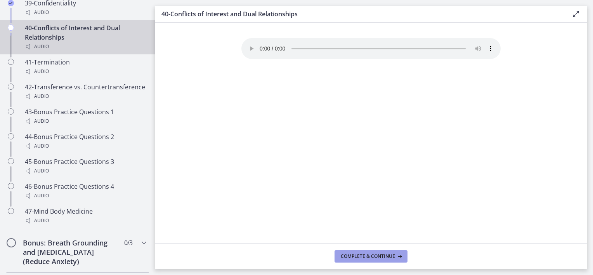
click at [346, 258] on span "Complete & continue" at bounding box center [368, 256] width 54 height 6
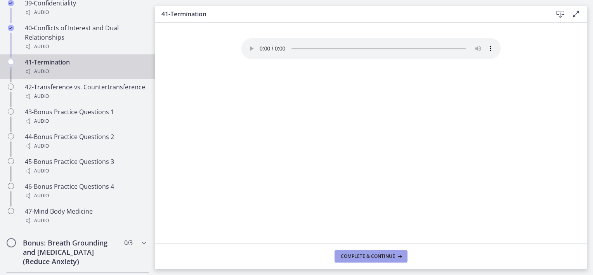
click at [345, 258] on span "Complete & continue" at bounding box center [368, 256] width 54 height 6
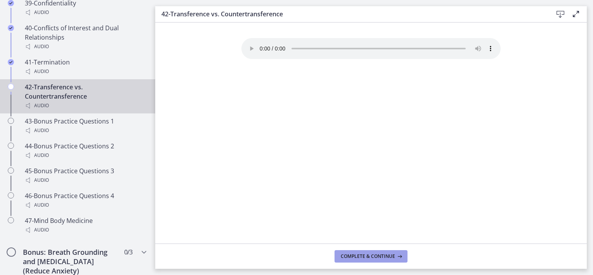
click at [344, 258] on span "Complete & continue" at bounding box center [368, 256] width 54 height 6
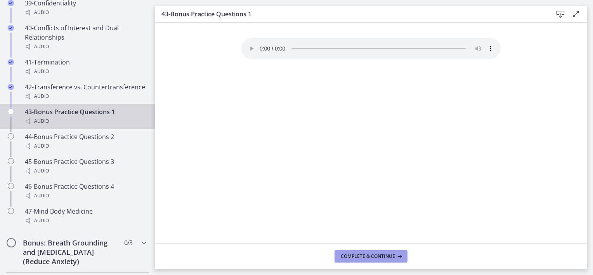
click at [344, 258] on span "Complete & continue" at bounding box center [368, 256] width 54 height 6
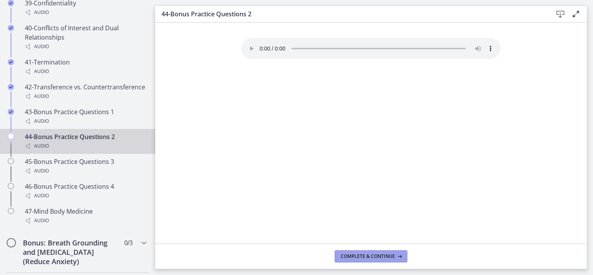
click at [344, 258] on span "Complete & continue" at bounding box center [368, 256] width 54 height 6
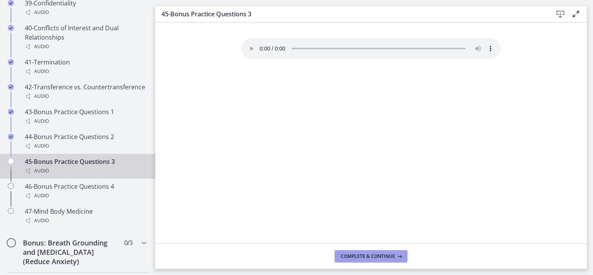
click at [344, 258] on span "Complete & continue" at bounding box center [368, 256] width 54 height 6
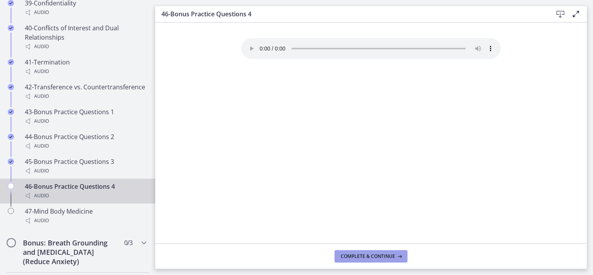
click at [344, 258] on span "Complete & continue" at bounding box center [368, 256] width 54 height 6
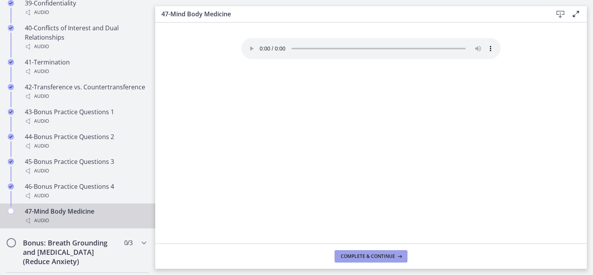
click at [344, 258] on span "Complete & continue" at bounding box center [368, 256] width 54 height 6
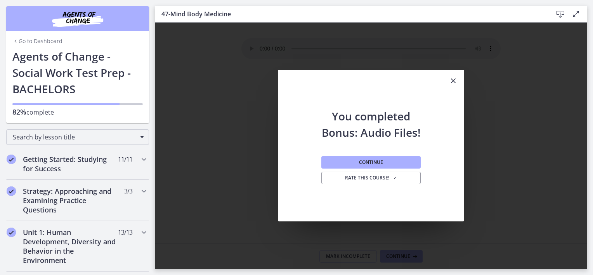
click at [453, 80] on icon "Close" at bounding box center [452, 80] width 9 height 9
